Goal: Task Accomplishment & Management: Manage account settings

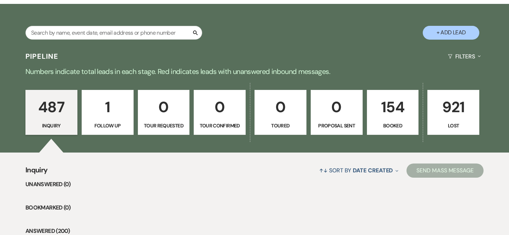
click at [390, 125] on p "Booked" at bounding box center [393, 126] width 43 height 8
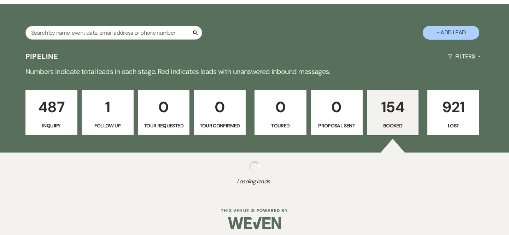
select select "7"
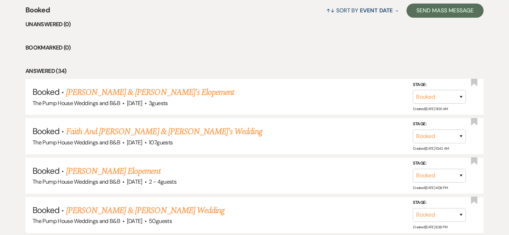
scroll to position [301, 0]
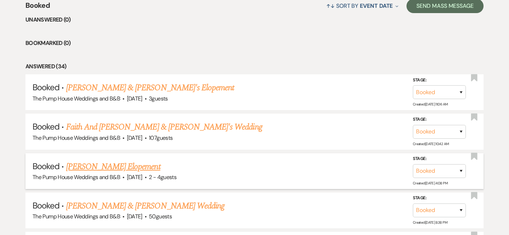
click at [119, 167] on link "[PERSON_NAME] Elopement" at bounding box center [113, 166] width 94 height 13
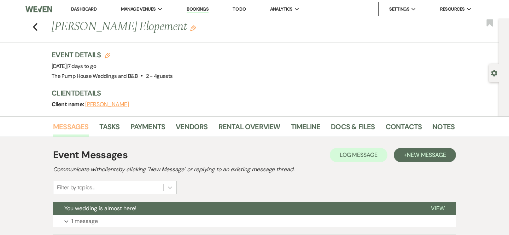
click at [76, 123] on link "Messages" at bounding box center [71, 129] width 36 height 16
click at [77, 126] on link "Messages" at bounding box center [71, 129] width 36 height 16
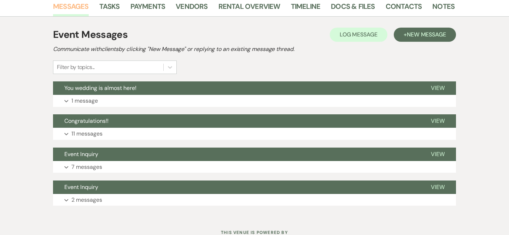
scroll to position [121, 0]
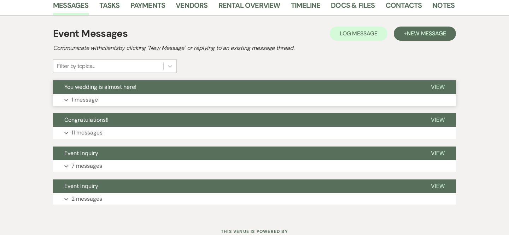
click at [88, 99] on p "1 message" at bounding box center [84, 99] width 27 height 9
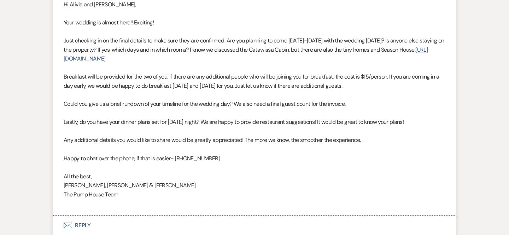
scroll to position [174, 0]
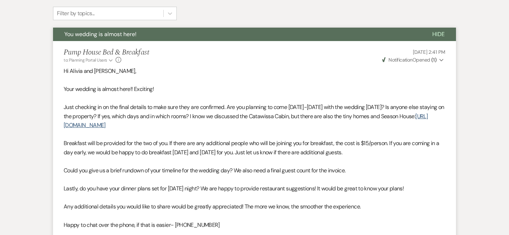
select select "7"
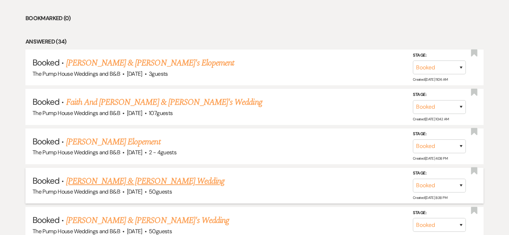
scroll to position [317, 0]
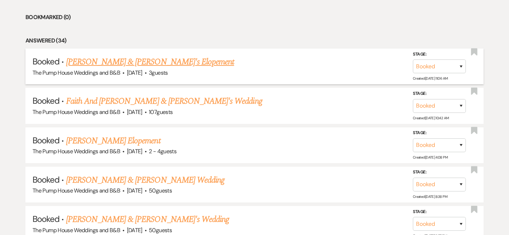
click at [146, 60] on link "[PERSON_NAME] & [PERSON_NAME]'s Elopement" at bounding box center [150, 62] width 168 height 13
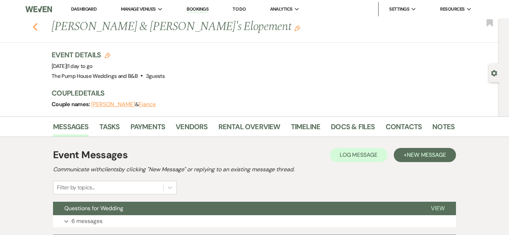
click at [35, 27] on icon "Previous" at bounding box center [35, 27] width 5 height 8
select select "7"
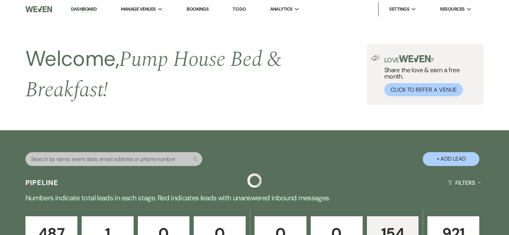
scroll to position [317, 0]
